Goal: Task Accomplishment & Management: Manage account settings

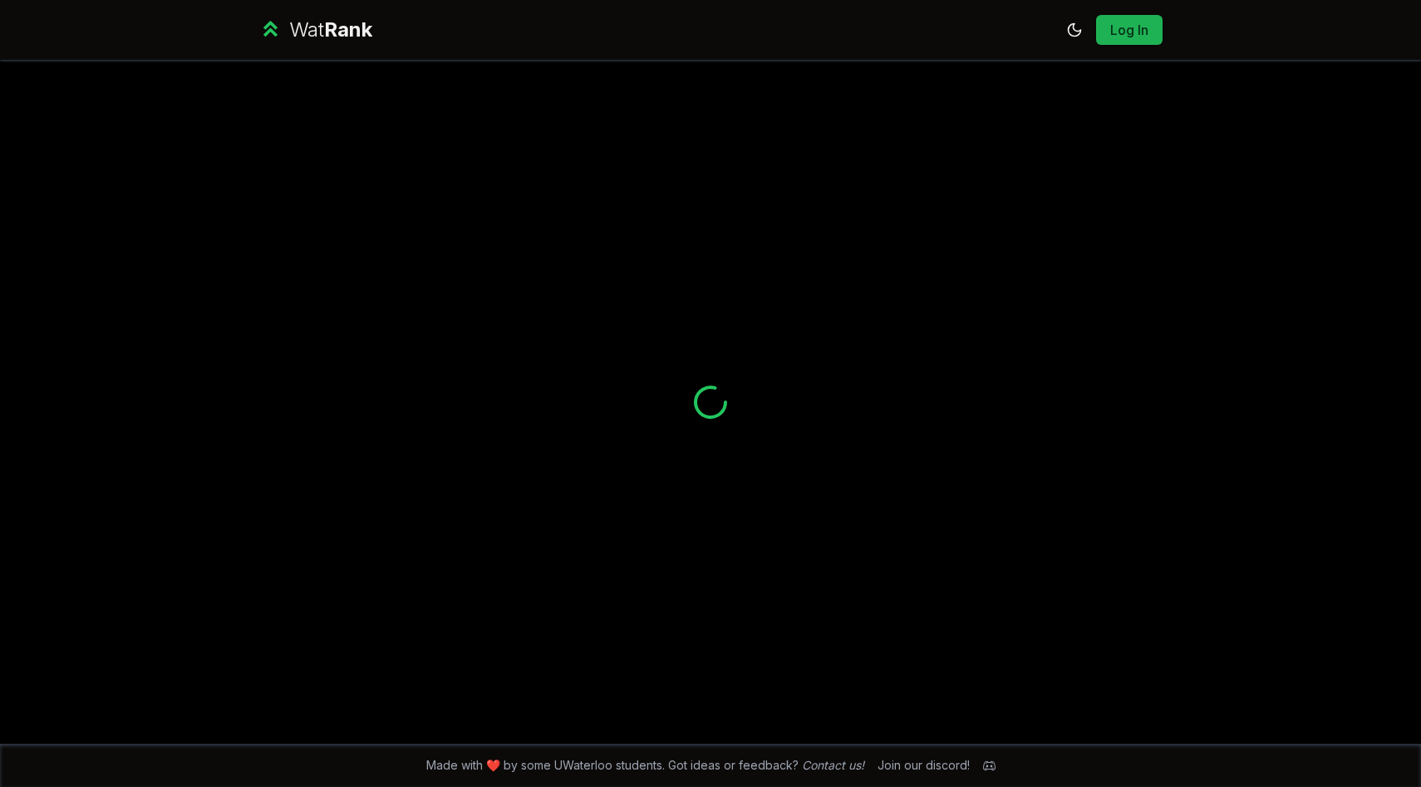
click at [1149, 36] on button "Log In" at bounding box center [1129, 30] width 66 height 30
click at [1125, 25] on link "Log In" at bounding box center [1129, 30] width 40 height 20
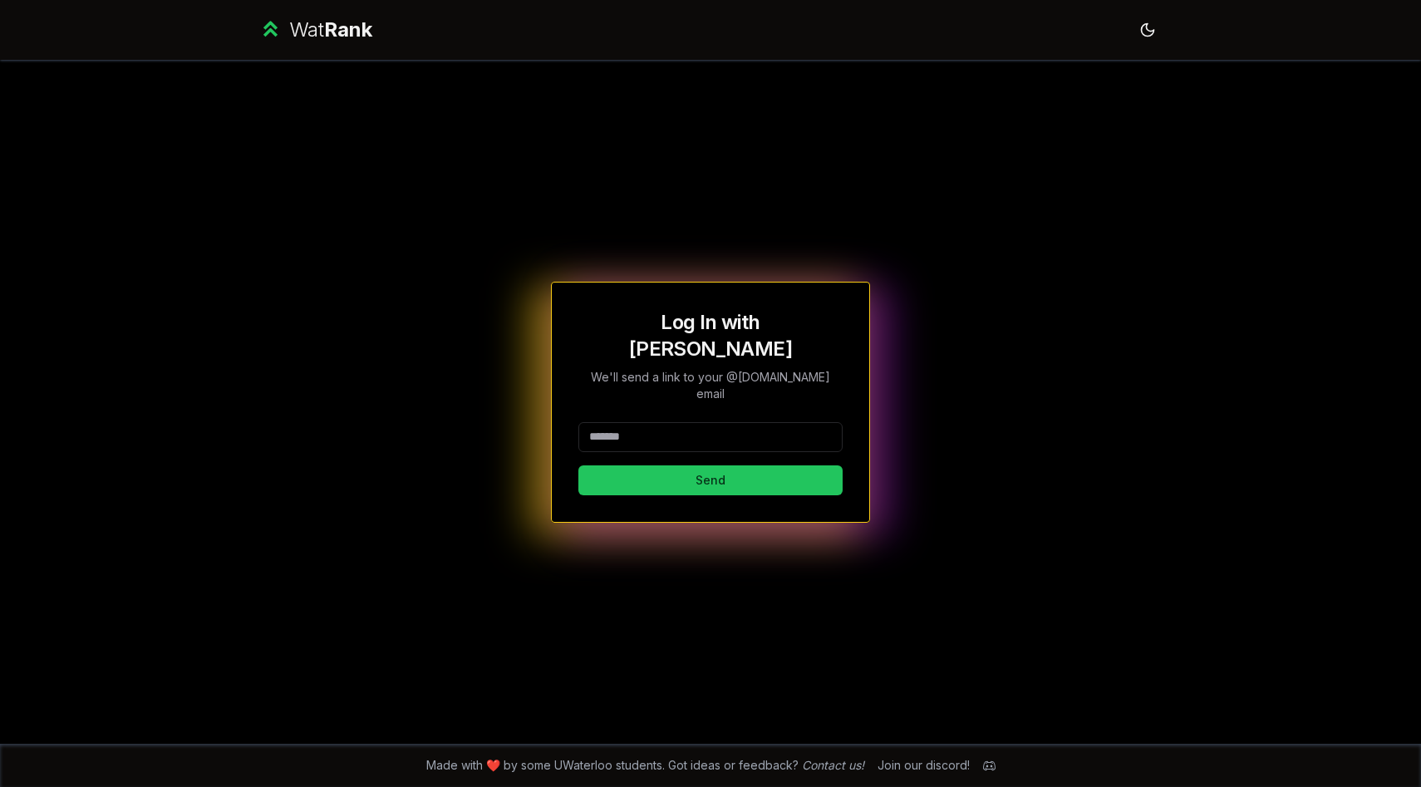
click at [720, 422] on input at bounding box center [710, 437] width 264 height 30
type input "******"
click at [578, 465] on button "Send" at bounding box center [710, 480] width 264 height 30
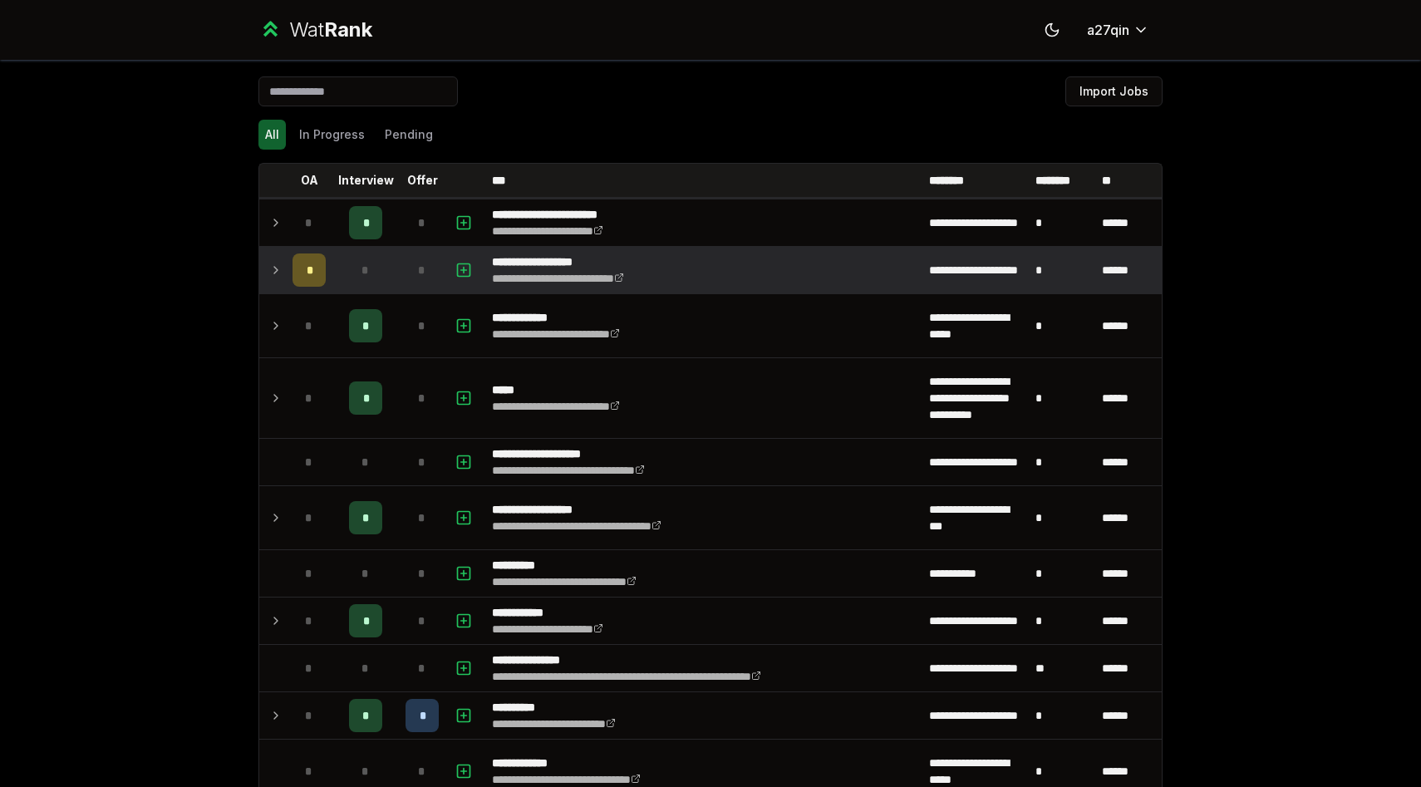
click at [272, 270] on icon at bounding box center [275, 270] width 13 height 20
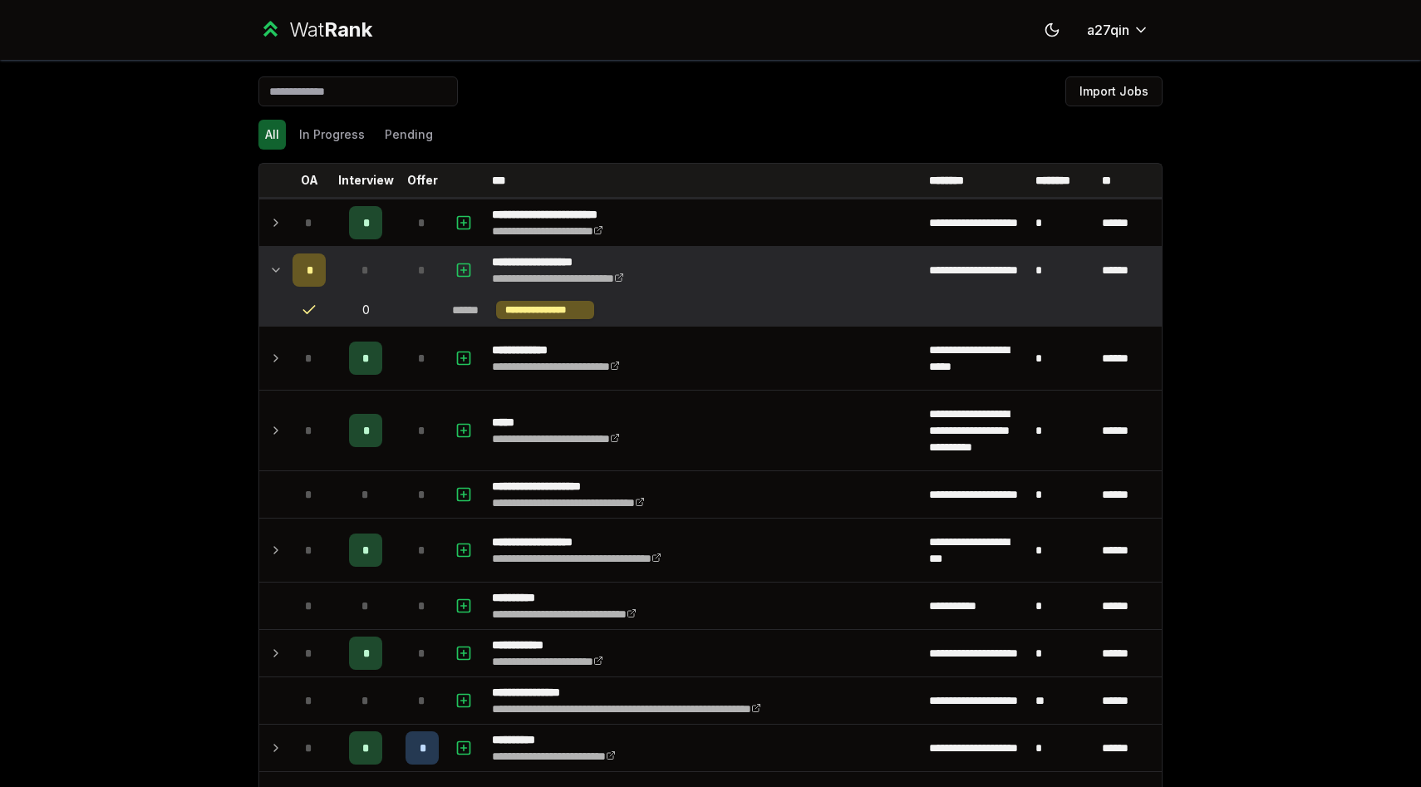
click at [272, 270] on icon at bounding box center [275, 270] width 13 height 20
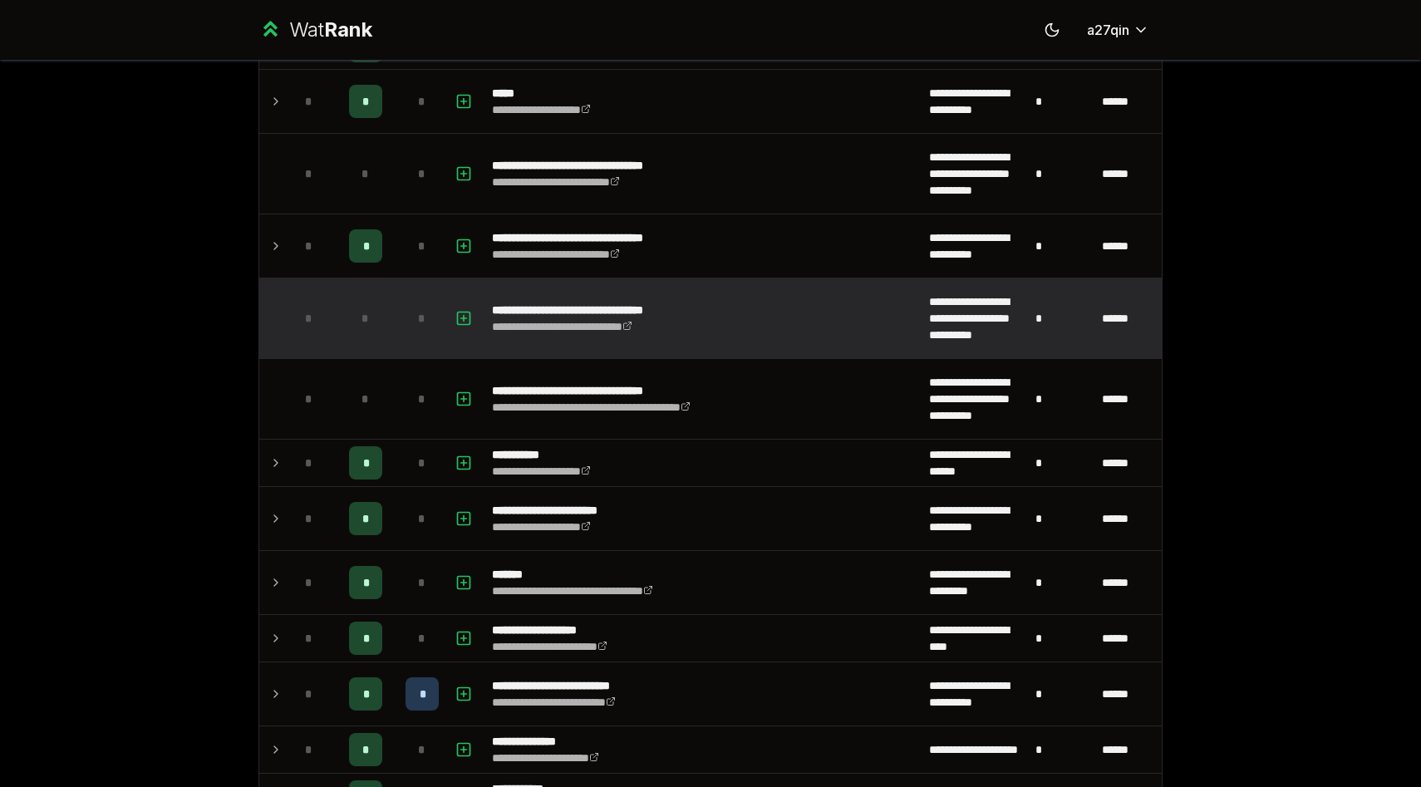
scroll to position [997, 0]
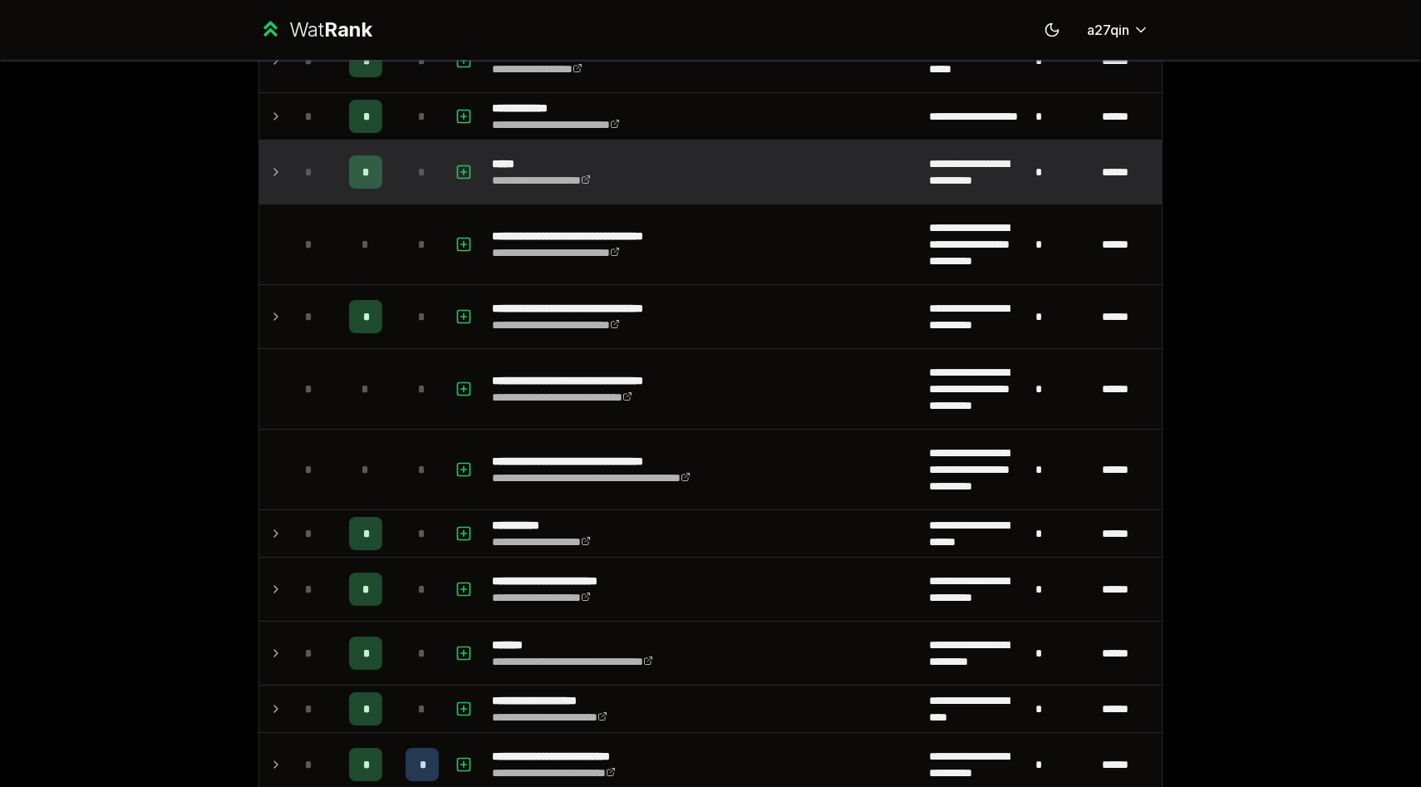
click at [277, 173] on icon at bounding box center [275, 172] width 13 height 20
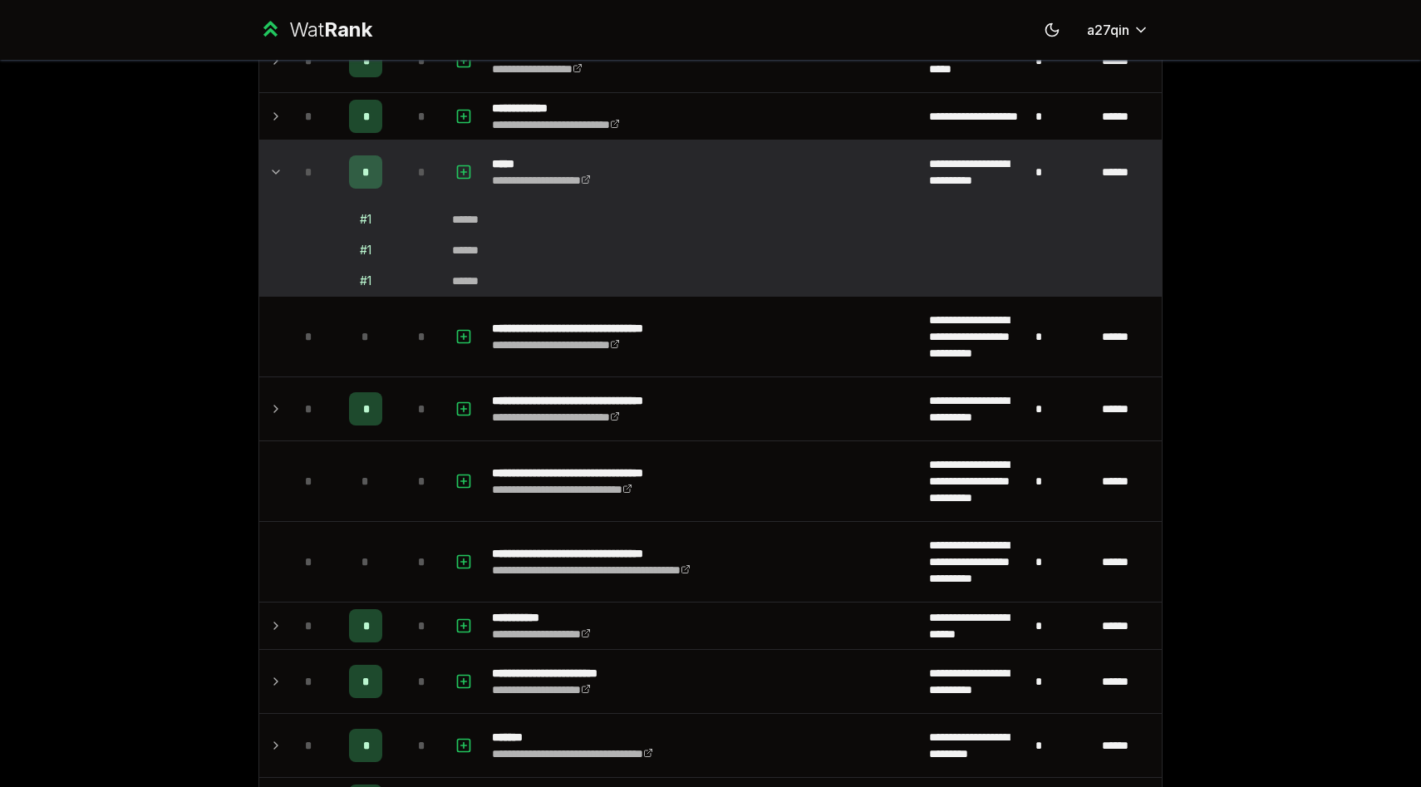
click at [277, 173] on icon at bounding box center [275, 172] width 13 height 20
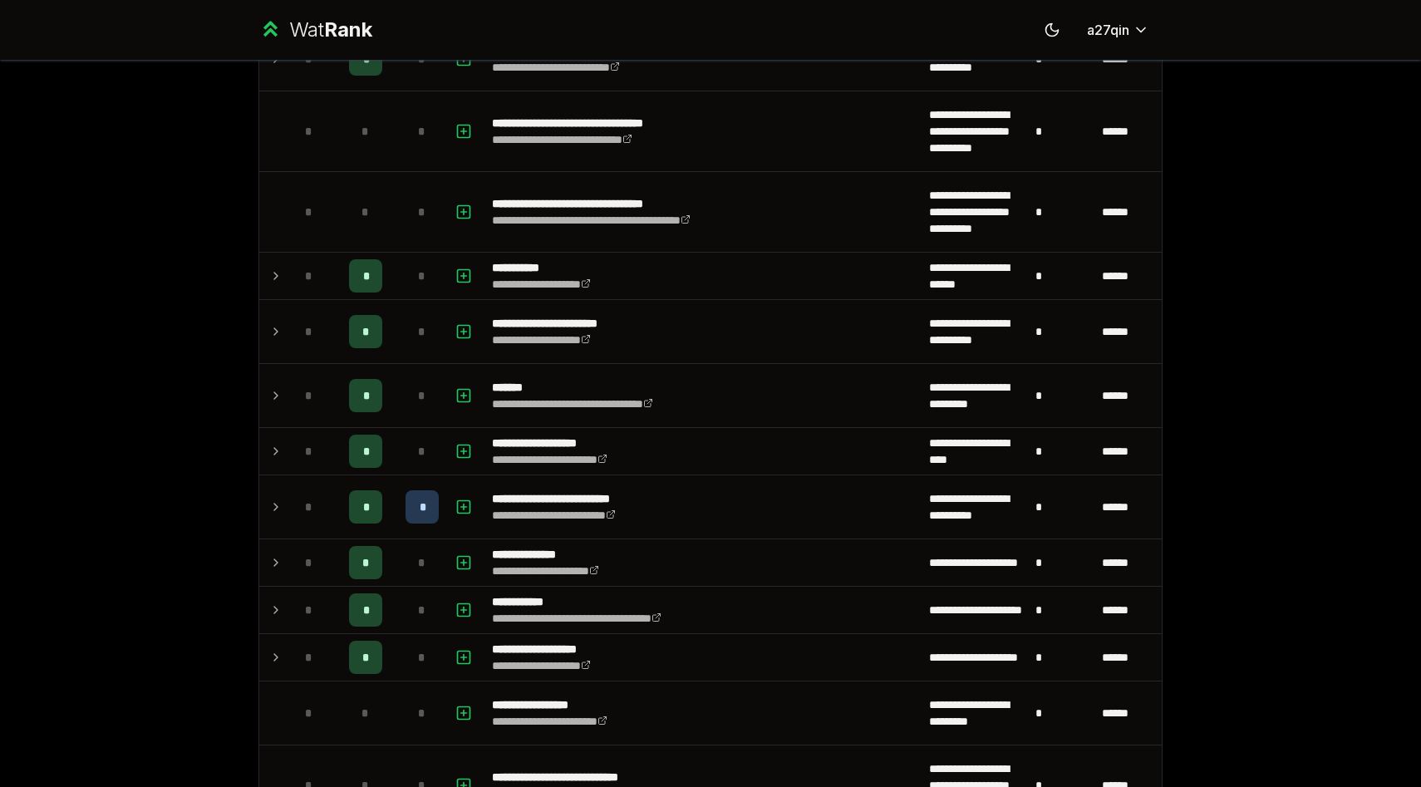
scroll to position [1255, 0]
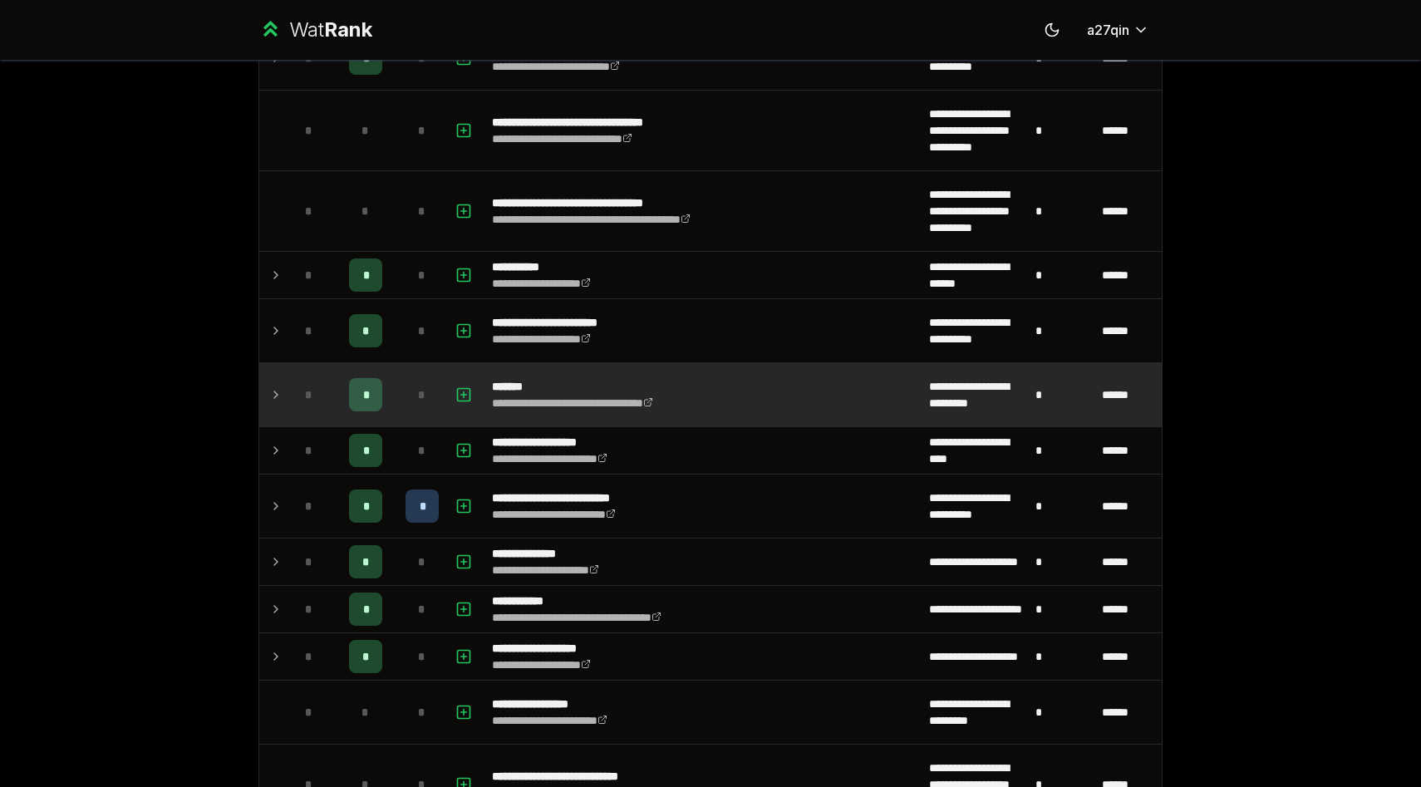
click at [272, 395] on icon at bounding box center [275, 395] width 13 height 20
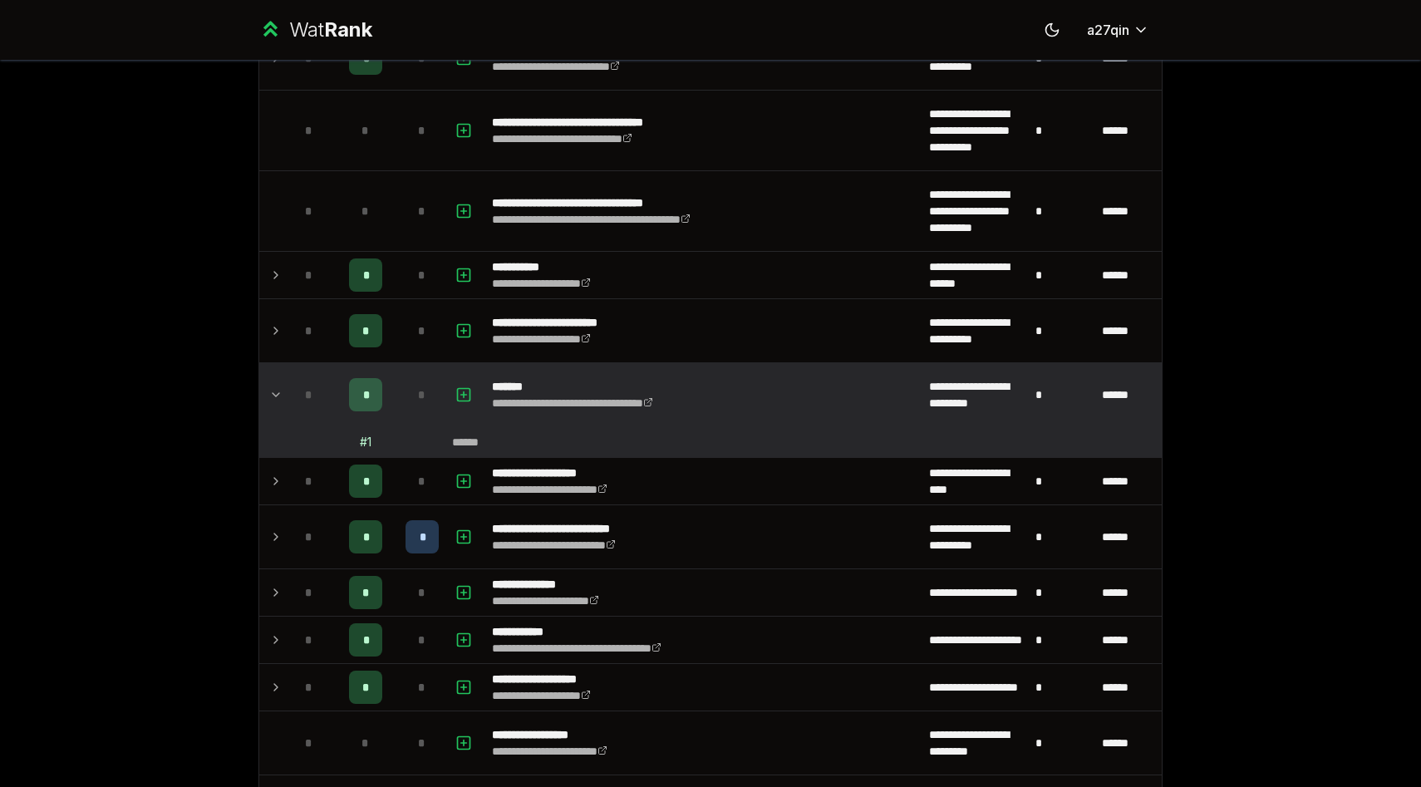
click at [274, 394] on icon at bounding box center [275, 395] width 13 height 20
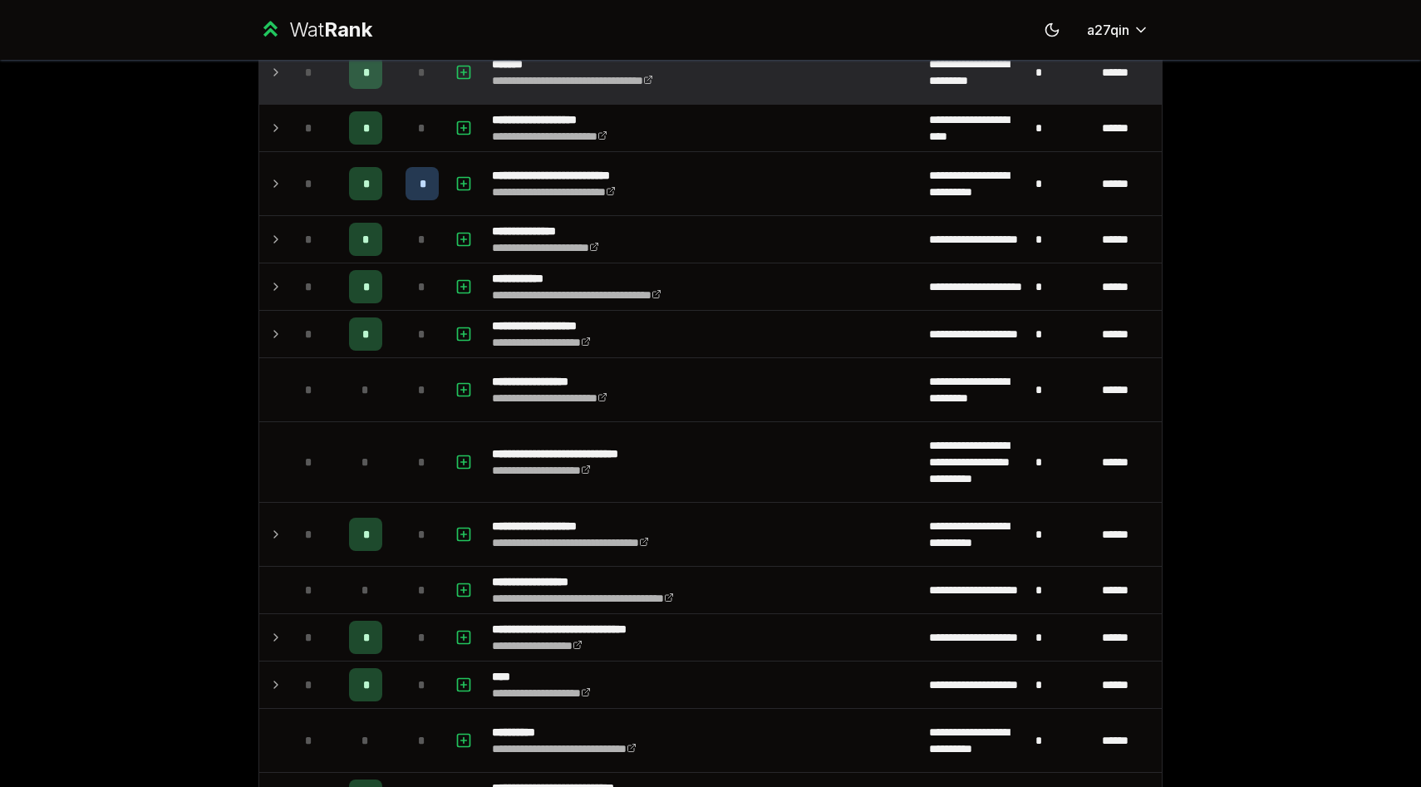
scroll to position [1578, 0]
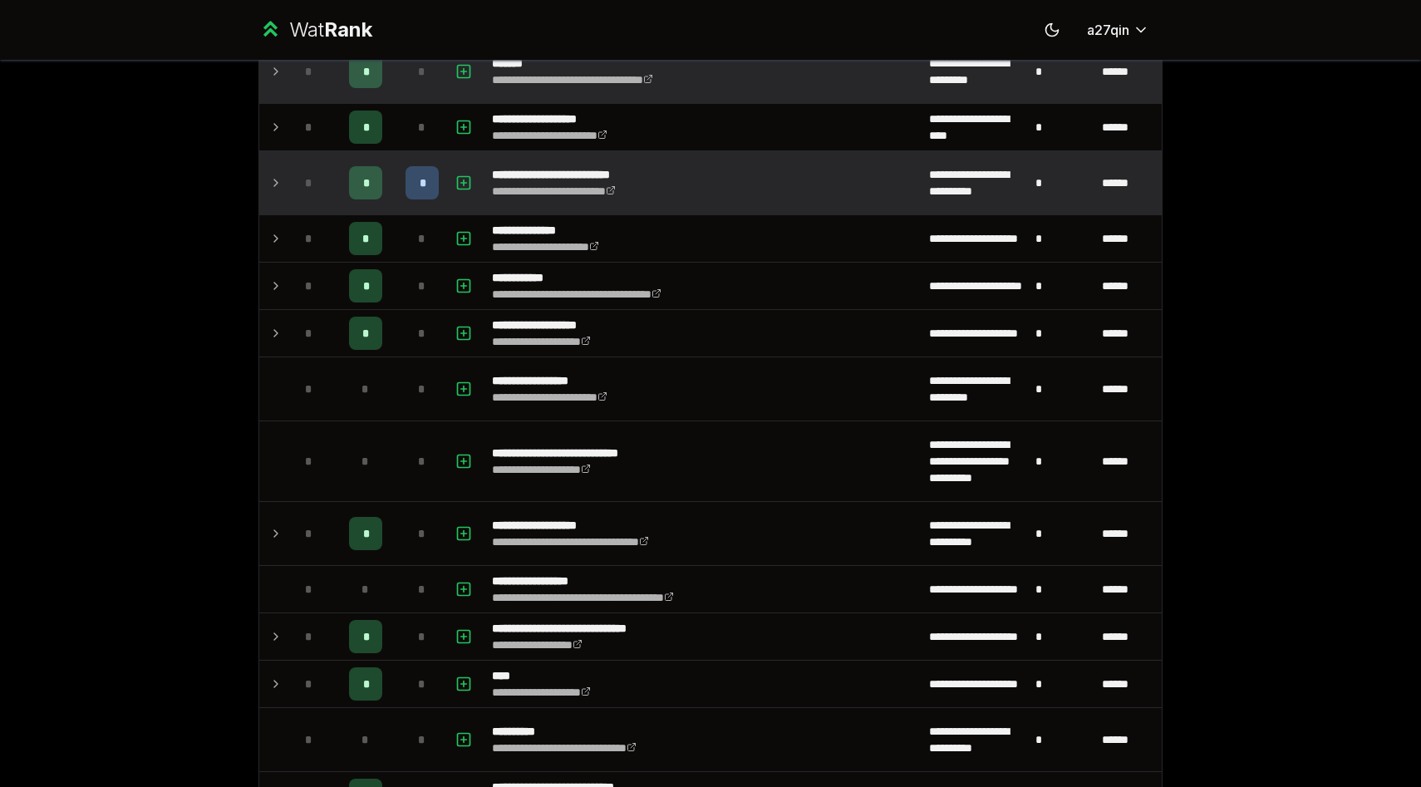
click at [278, 177] on icon at bounding box center [275, 183] width 13 height 20
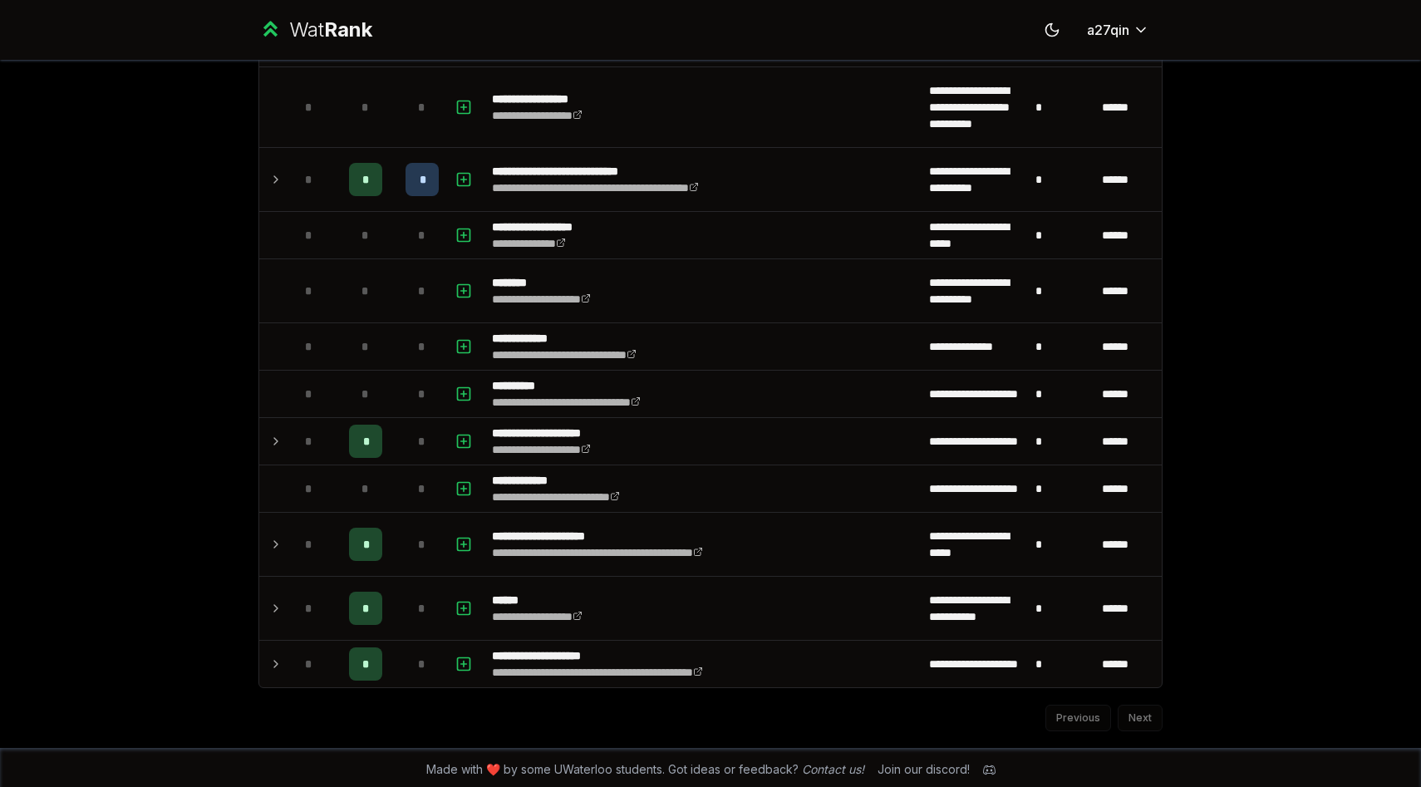
scroll to position [2829, 0]
